Goal: Information Seeking & Learning: Understand process/instructions

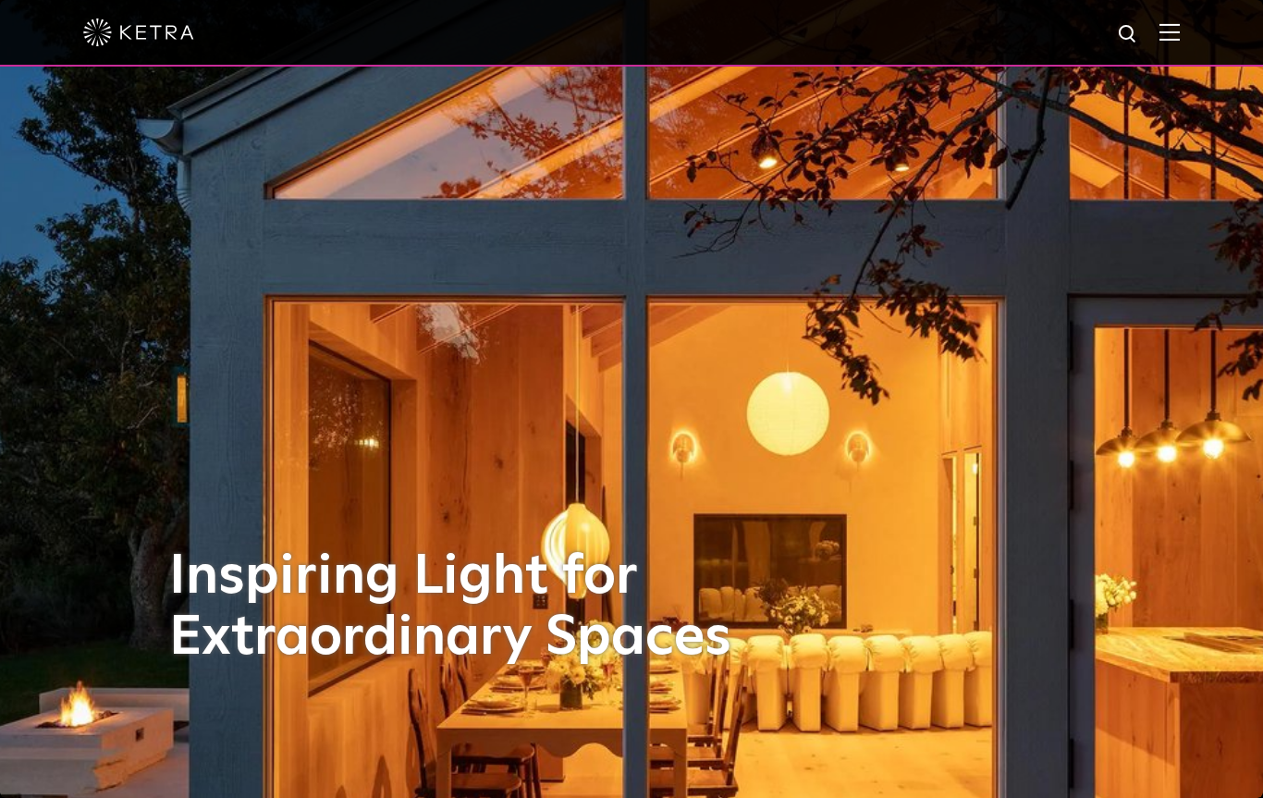
click at [1166, 40] on img at bounding box center [1170, 32] width 20 height 18
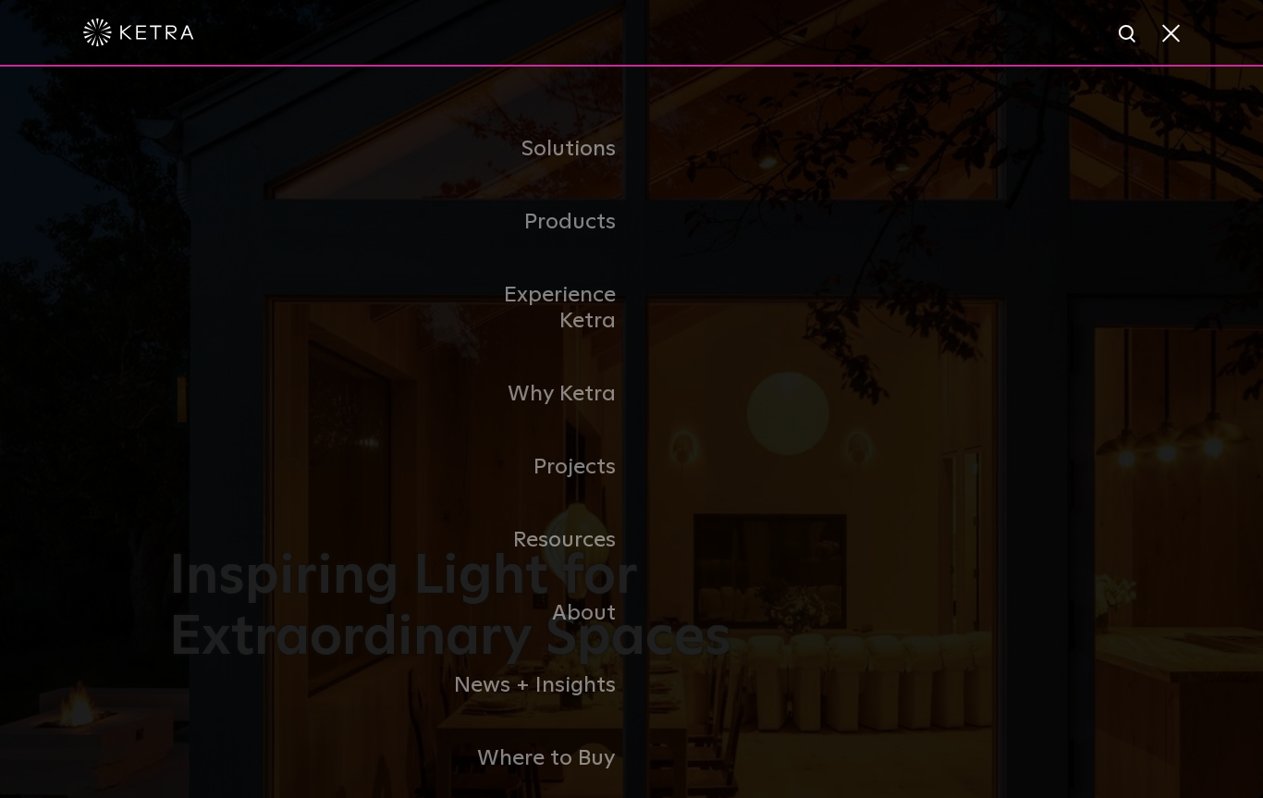
click at [763, 271] on li "Experience Ketra" at bounding box center [631, 309] width 379 height 100
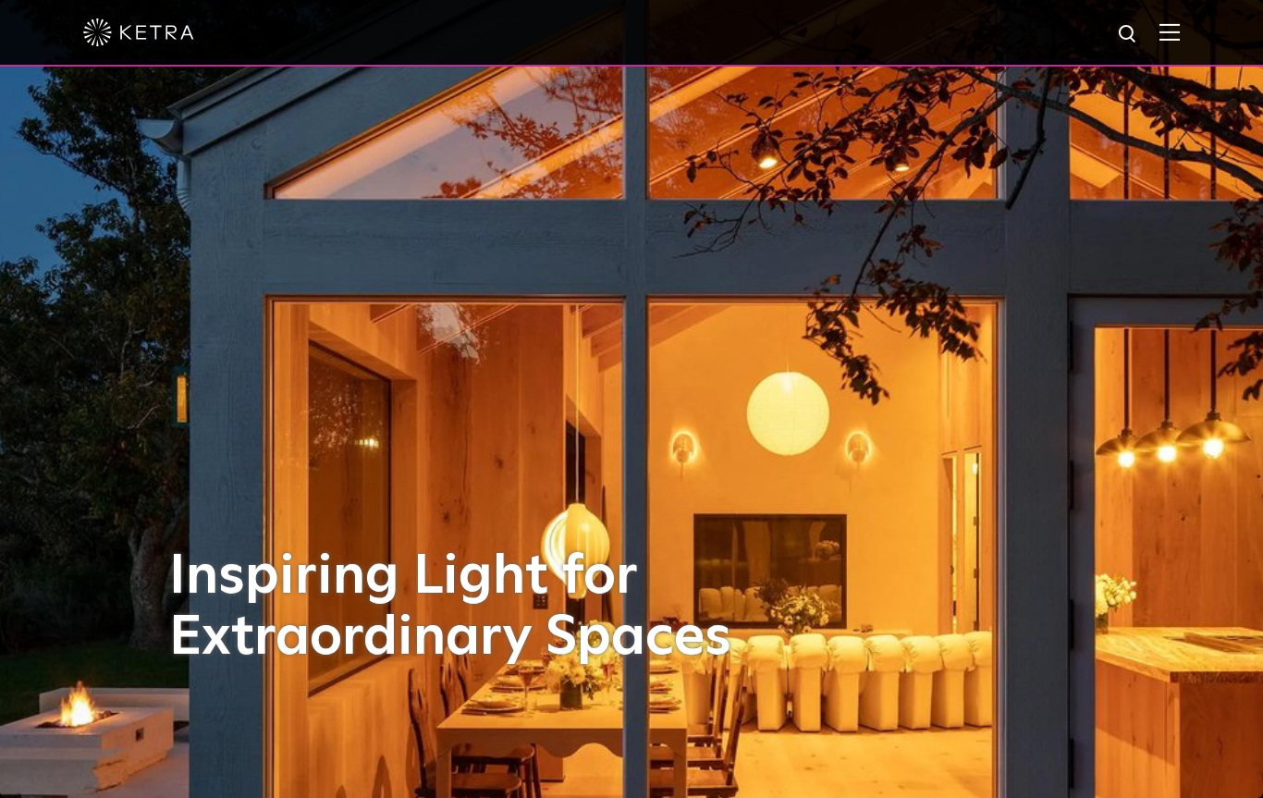
click at [1179, 37] on img at bounding box center [1170, 32] width 20 height 18
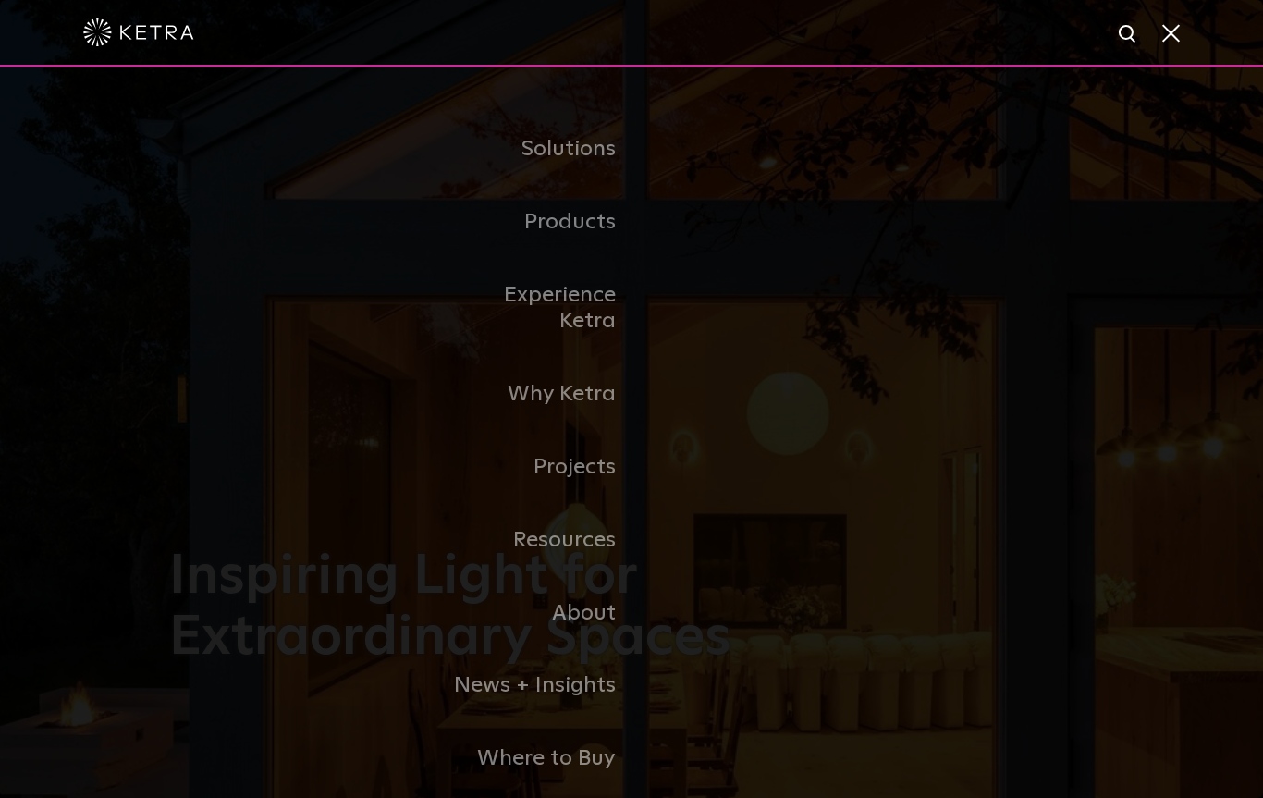
click at [0, 0] on link "Residential Products" at bounding box center [0, 0] width 0 height 0
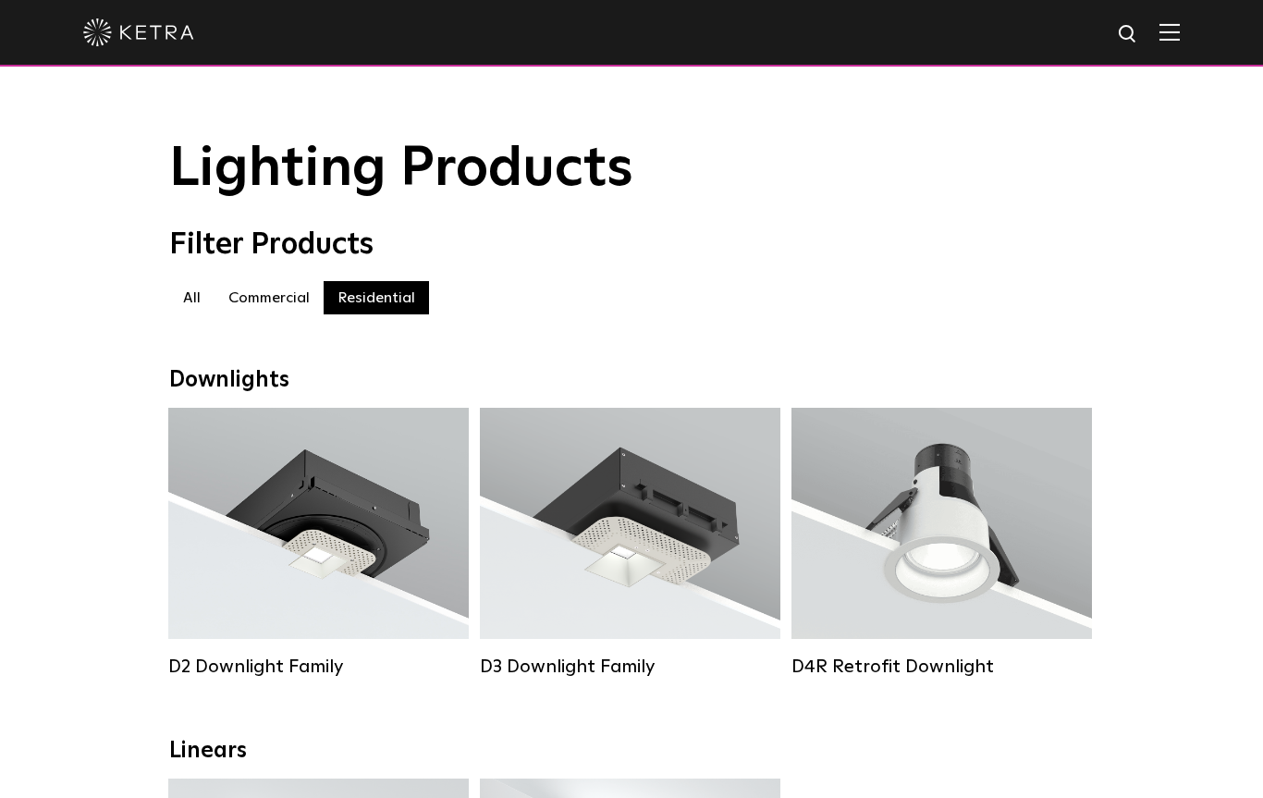
click at [301, 548] on div "Lumen Output: 1200 Colors: White / Black / Gloss Black / Silver / Bronze / Silv…" at bounding box center [318, 529] width 245 height 187
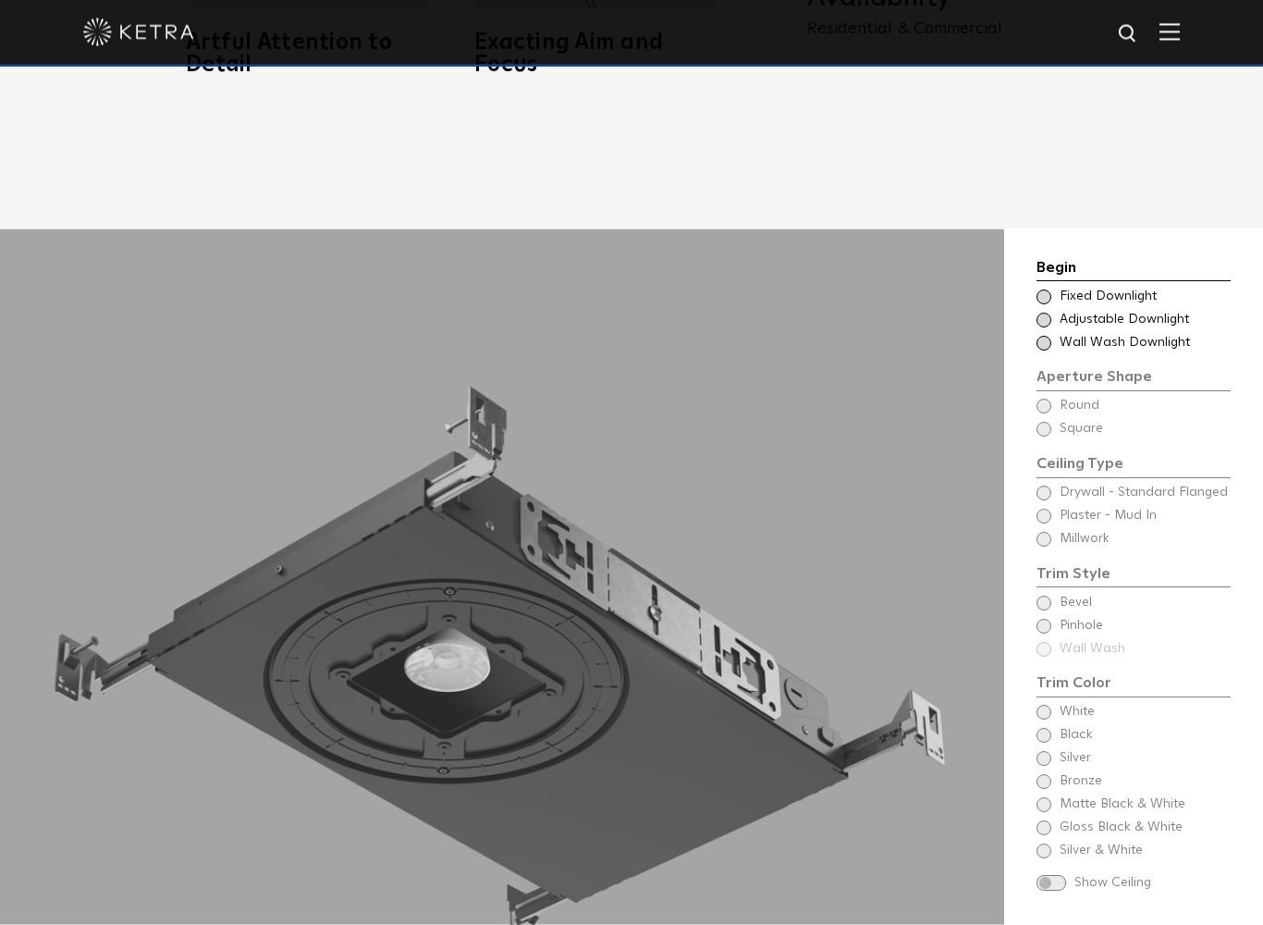
scroll to position [1604, 0]
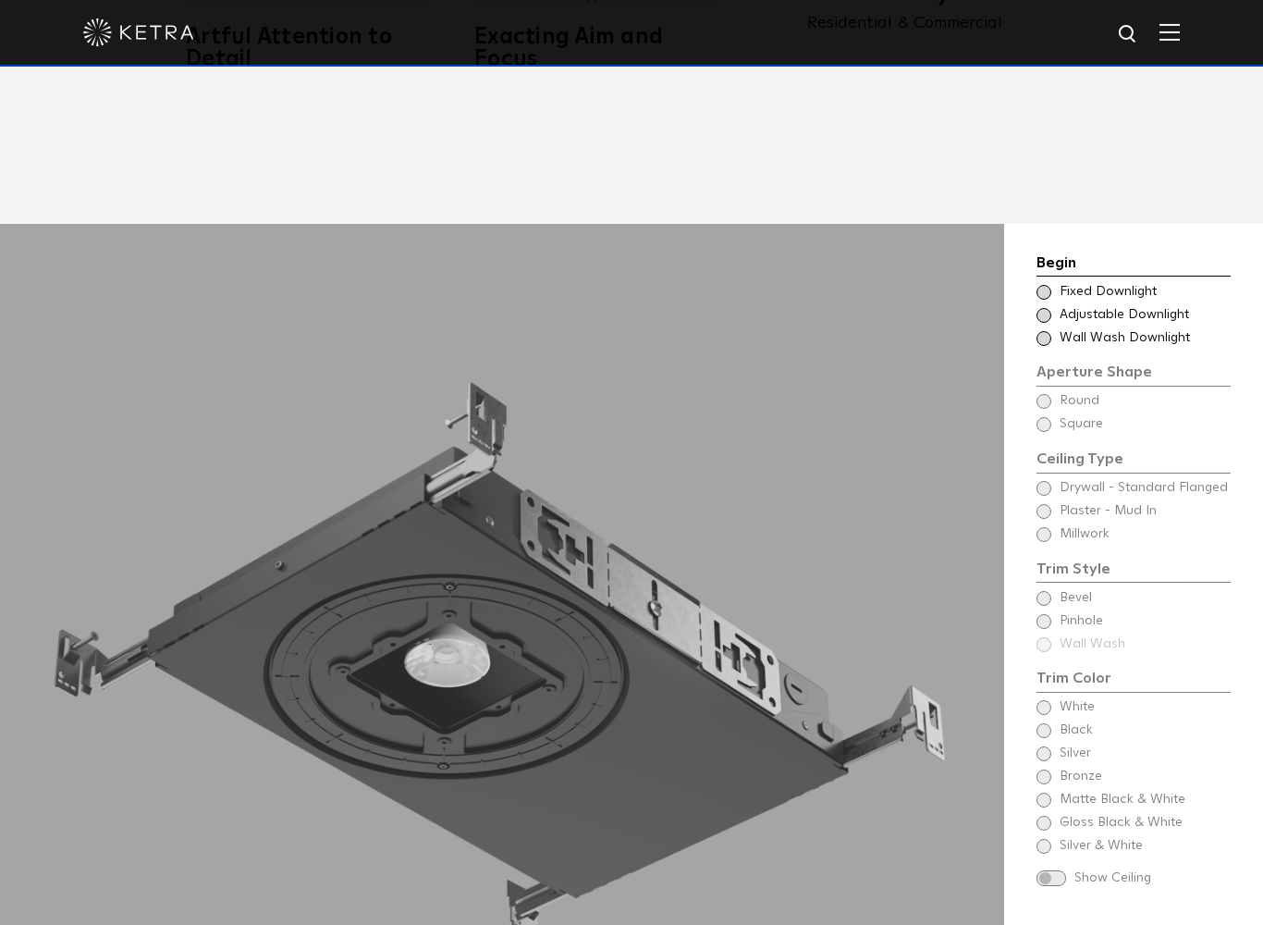
click at [1055, 306] on div "Choose Aperture Shape Adjustable Downlight" at bounding box center [1134, 315] width 194 height 18
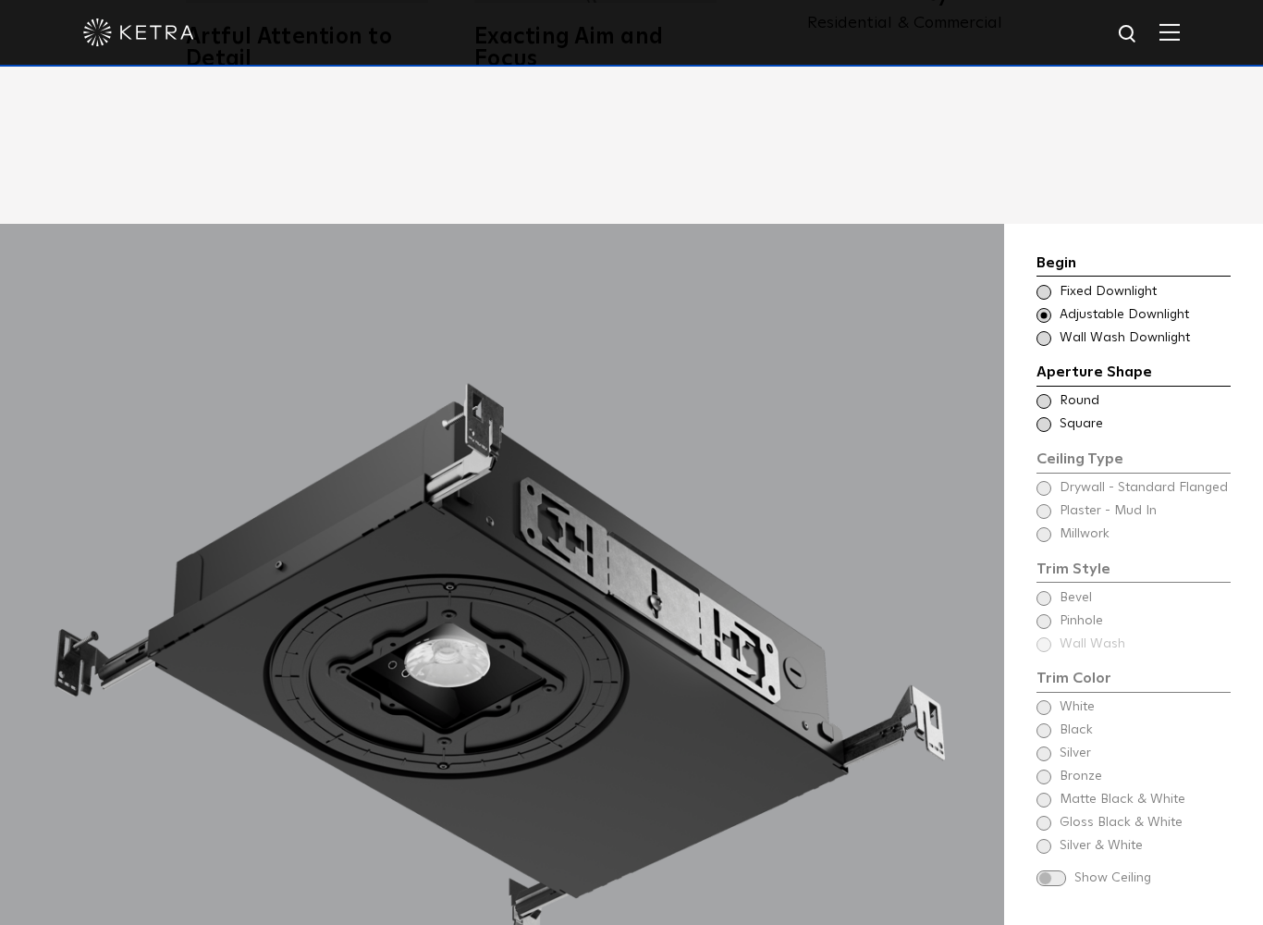
click at [1062, 392] on span "Round" at bounding box center [1144, 401] width 169 height 18
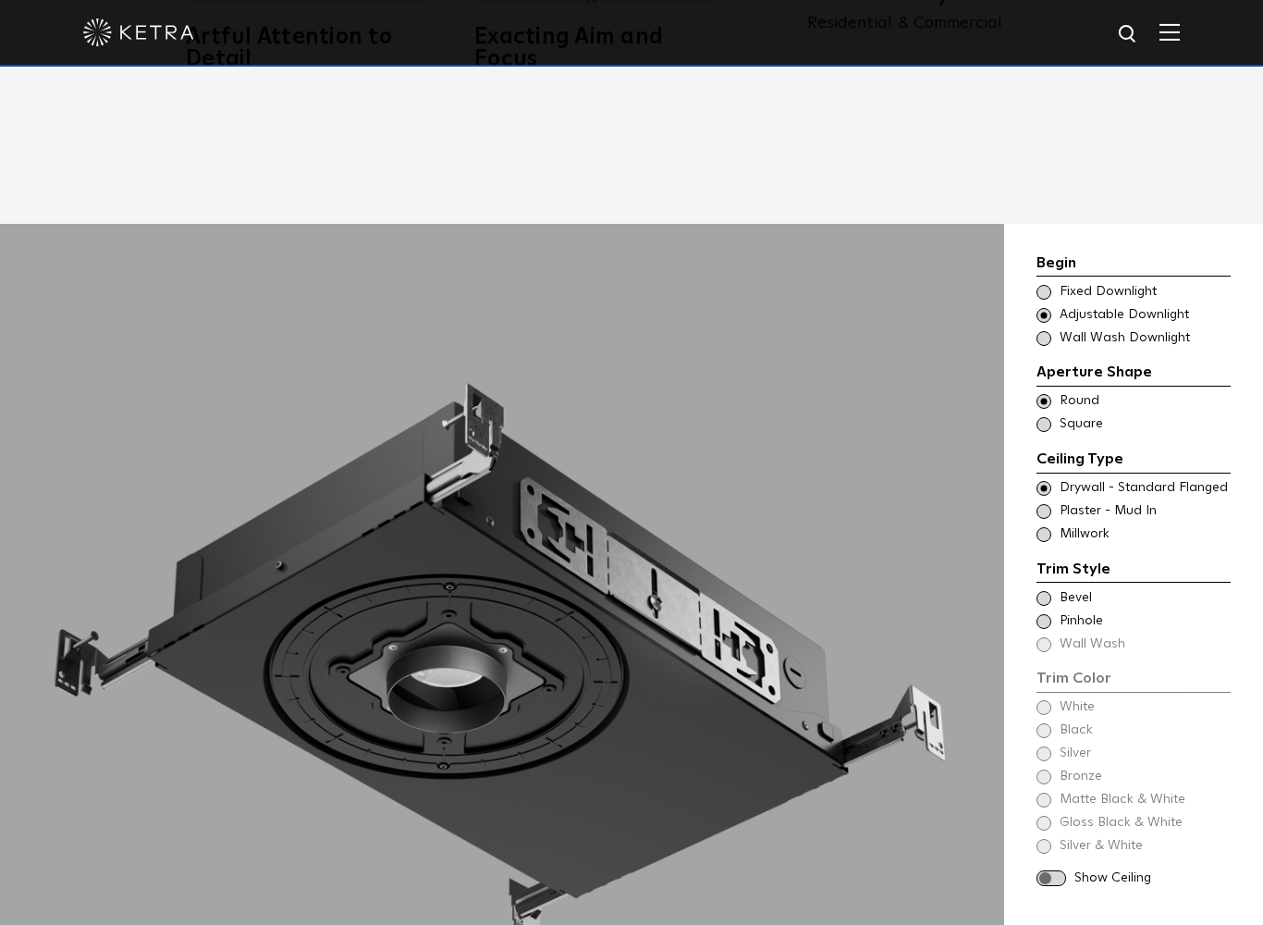
click at [1054, 525] on div "Trim Style - Round - Flangeless - Millwork Square - Millwork,Wall Wash - Round …" at bounding box center [1134, 534] width 194 height 18
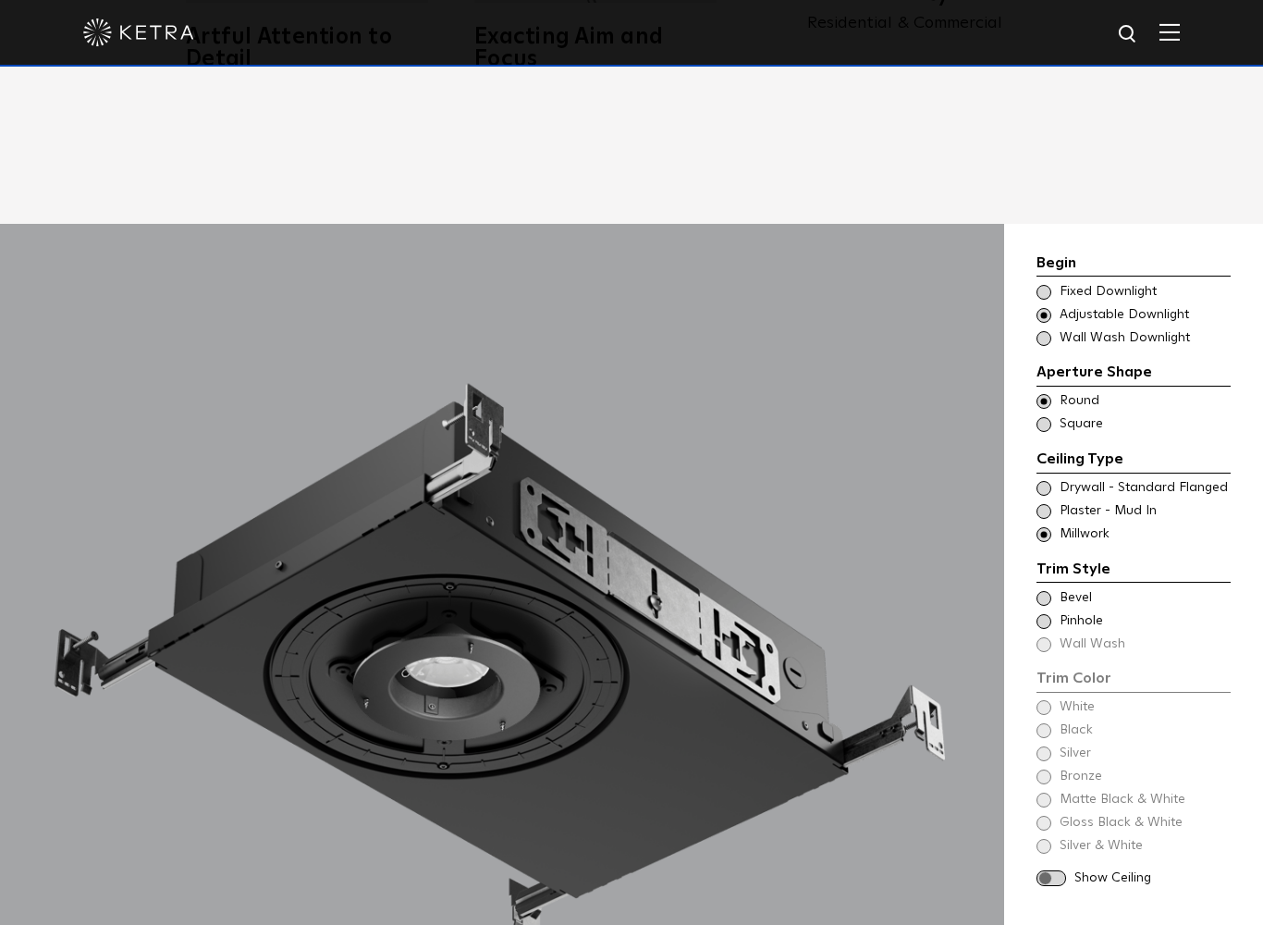
click at [1044, 797] on span at bounding box center [1052, 878] width 30 height 16
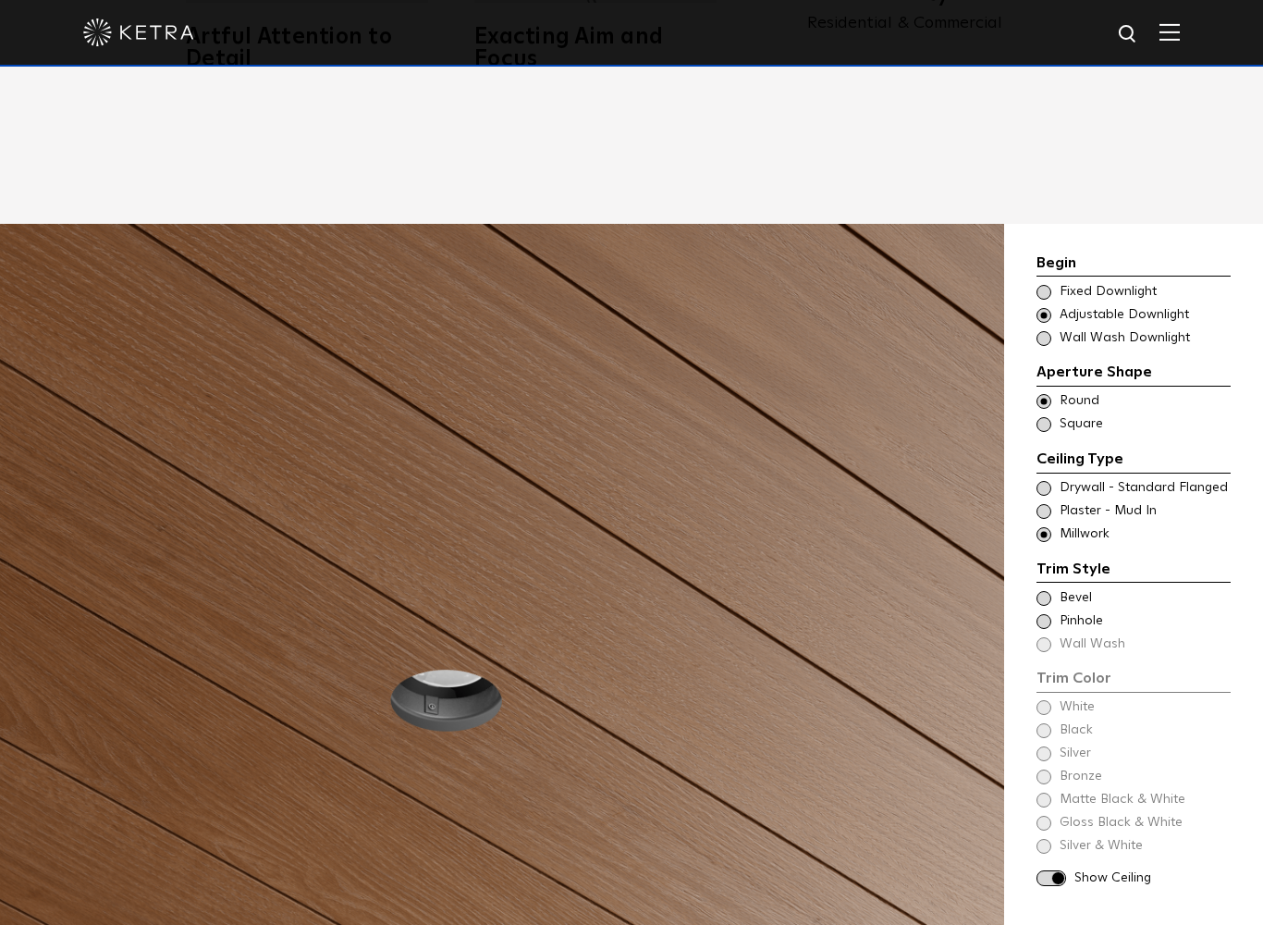
click at [1052, 589] on div "Trim Color - Round - Flangeless - Millwork Bevel" at bounding box center [1134, 598] width 194 height 18
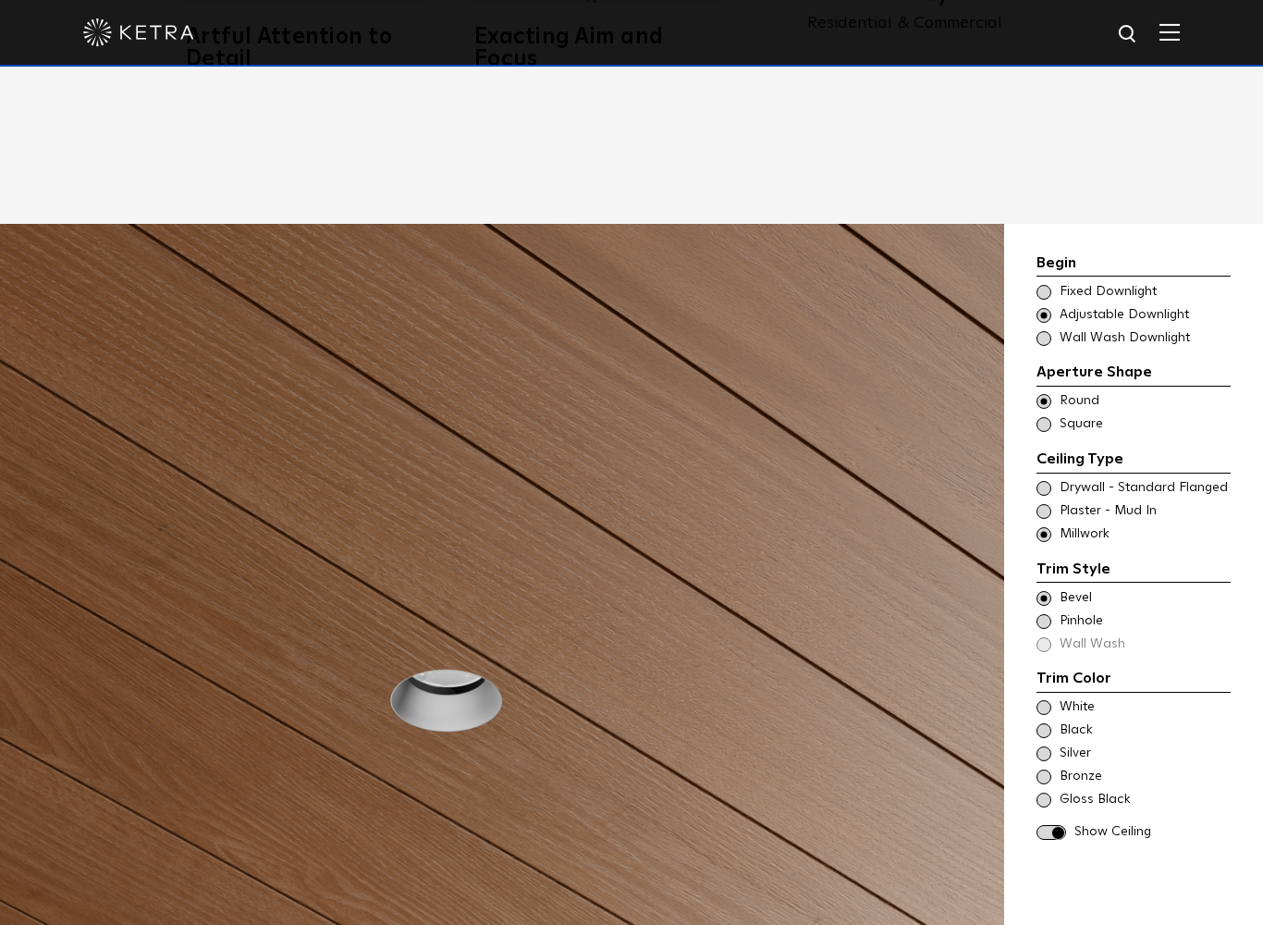
click at [1054, 612] on div "Trim Color - Round - Pinhole - Flangeless - Millwork [GEOGRAPHIC_DATA]" at bounding box center [1134, 621] width 194 height 18
click at [1046, 769] on span at bounding box center [1044, 776] width 15 height 15
click at [1054, 589] on div "Trim Color - Round - Flangeless - Millwork Bevel" at bounding box center [1134, 598] width 194 height 18
click at [1051, 767] on div "Bronze" at bounding box center [1134, 776] width 194 height 18
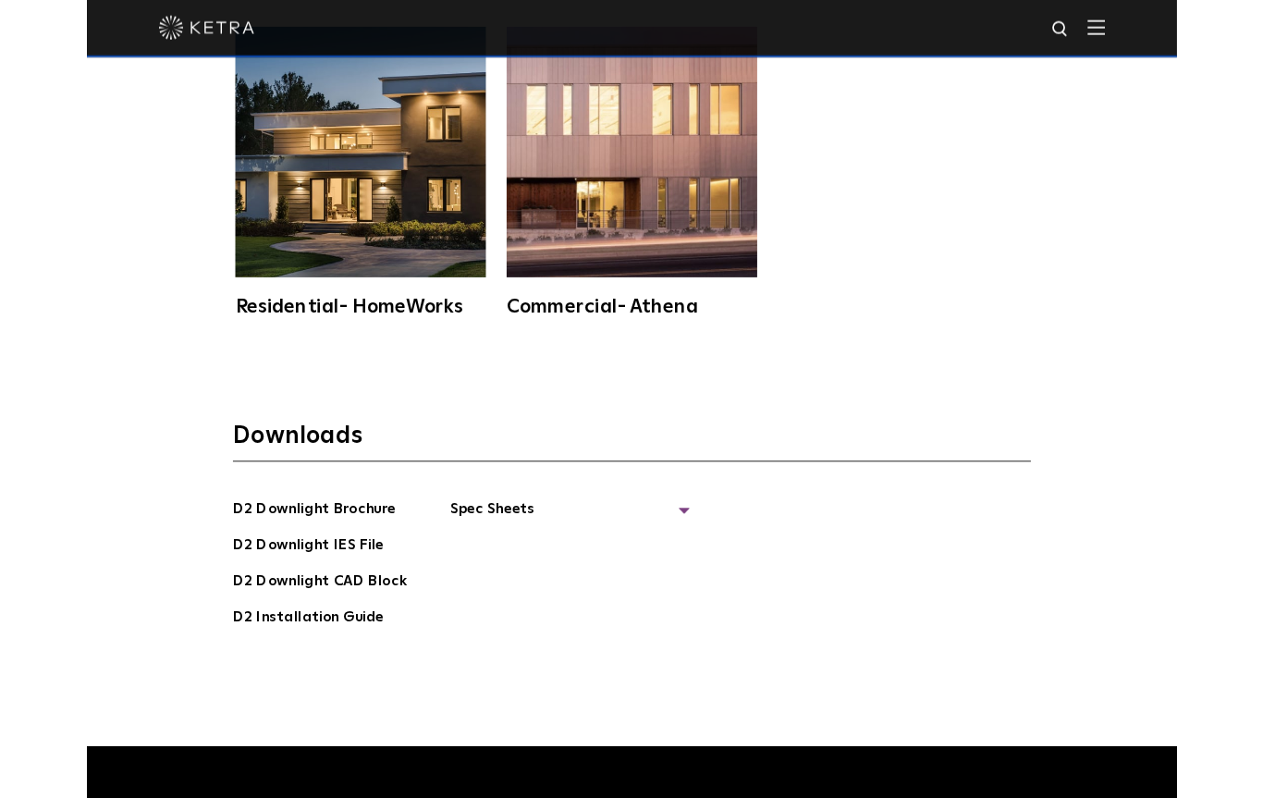
scroll to position [5160, 0]
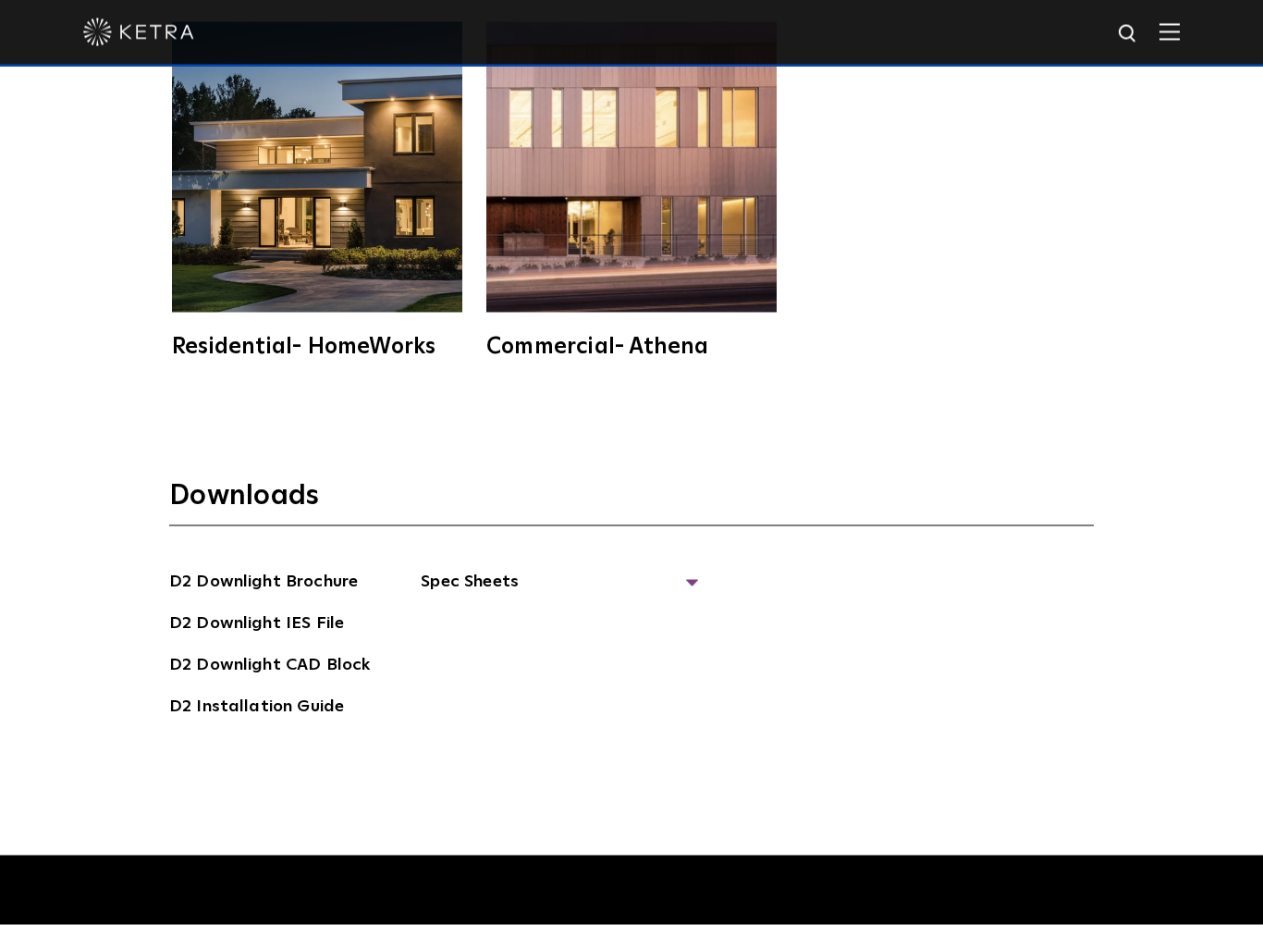
click at [215, 694] on link "D2 Installation Guide" at bounding box center [256, 709] width 175 height 30
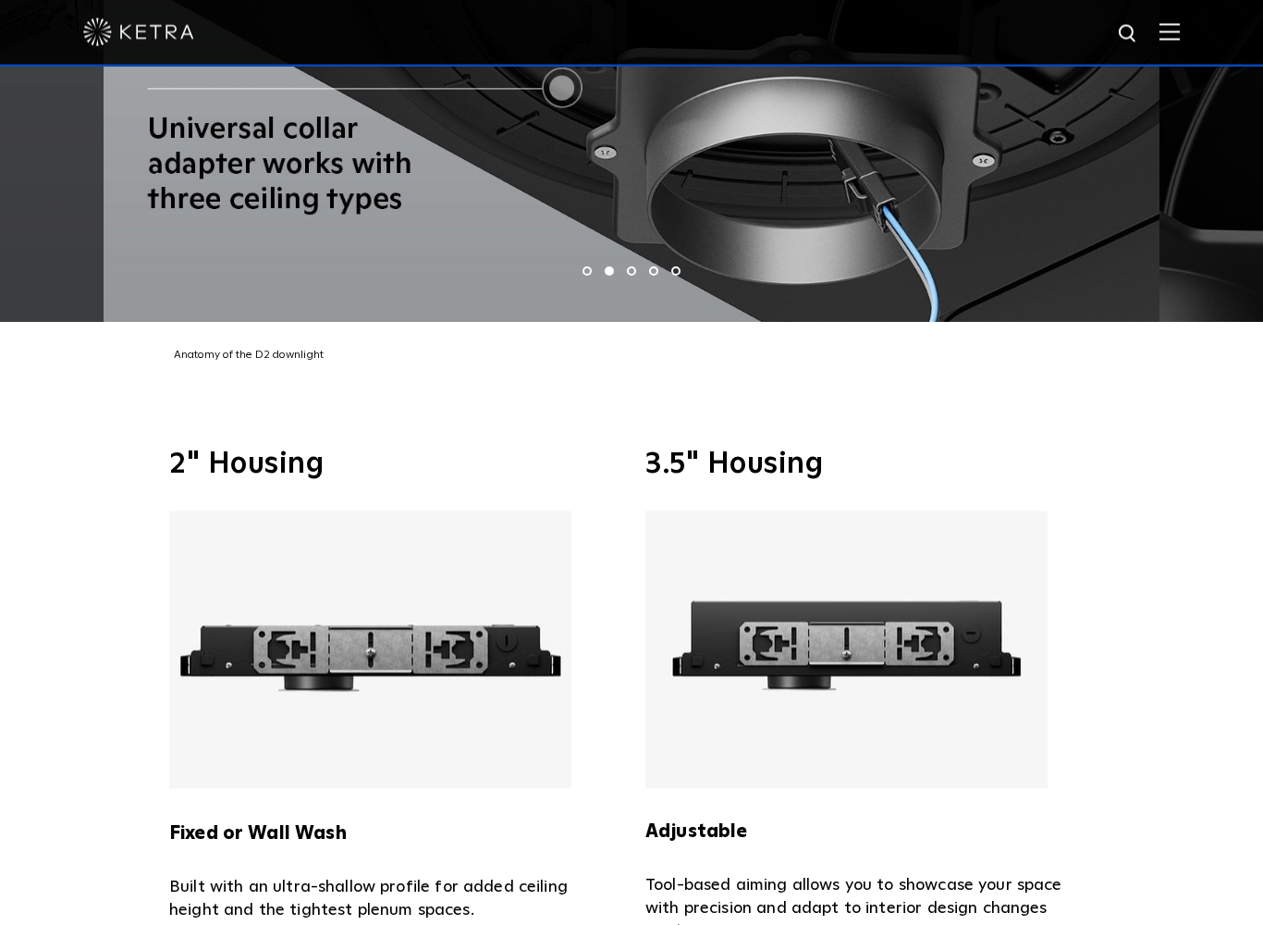
scroll to position [3944, 0]
